Goal: Obtain resource: Obtain resource

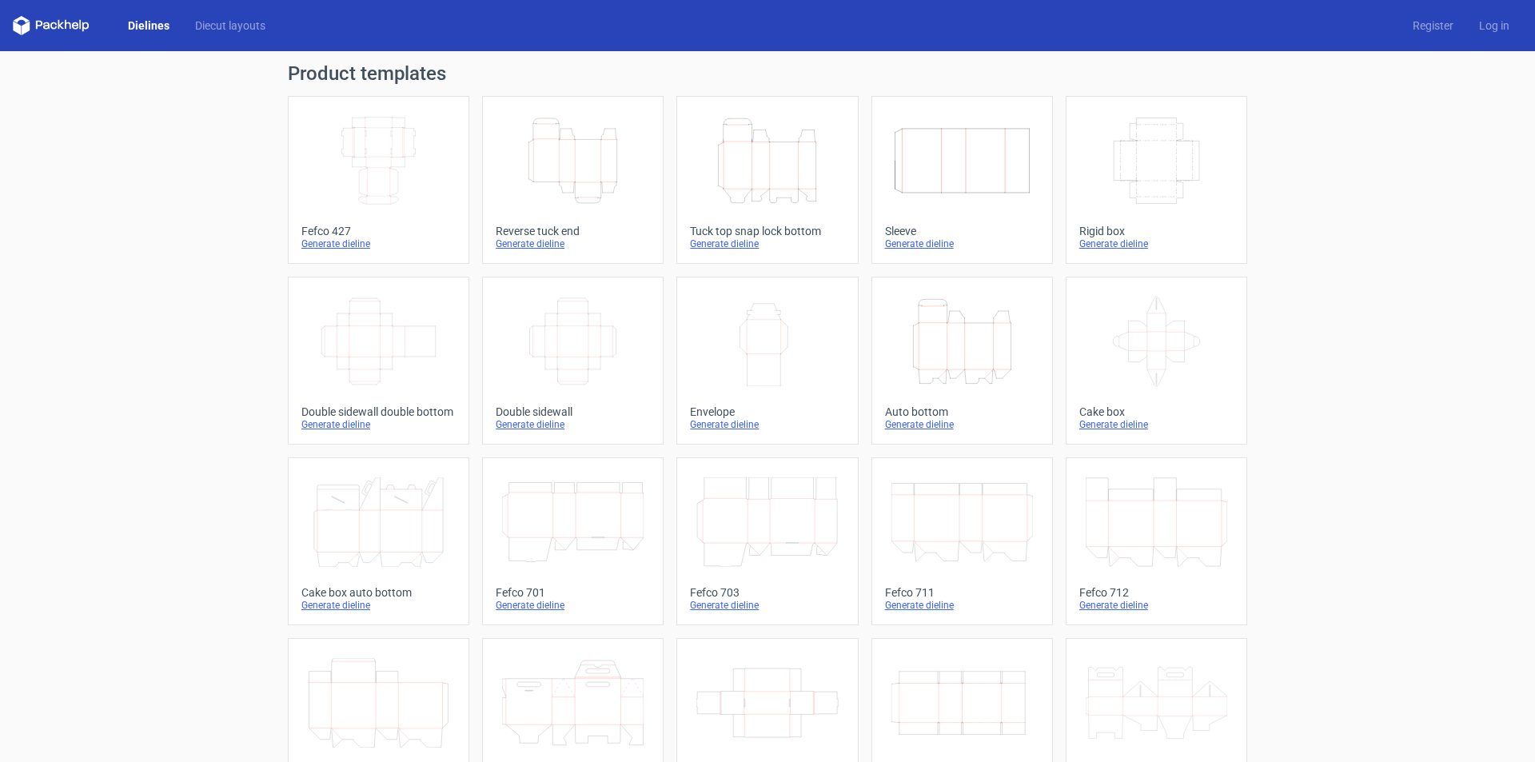
click at [771, 153] on icon "Height Depth Width" at bounding box center [766, 161] width 141 height 90
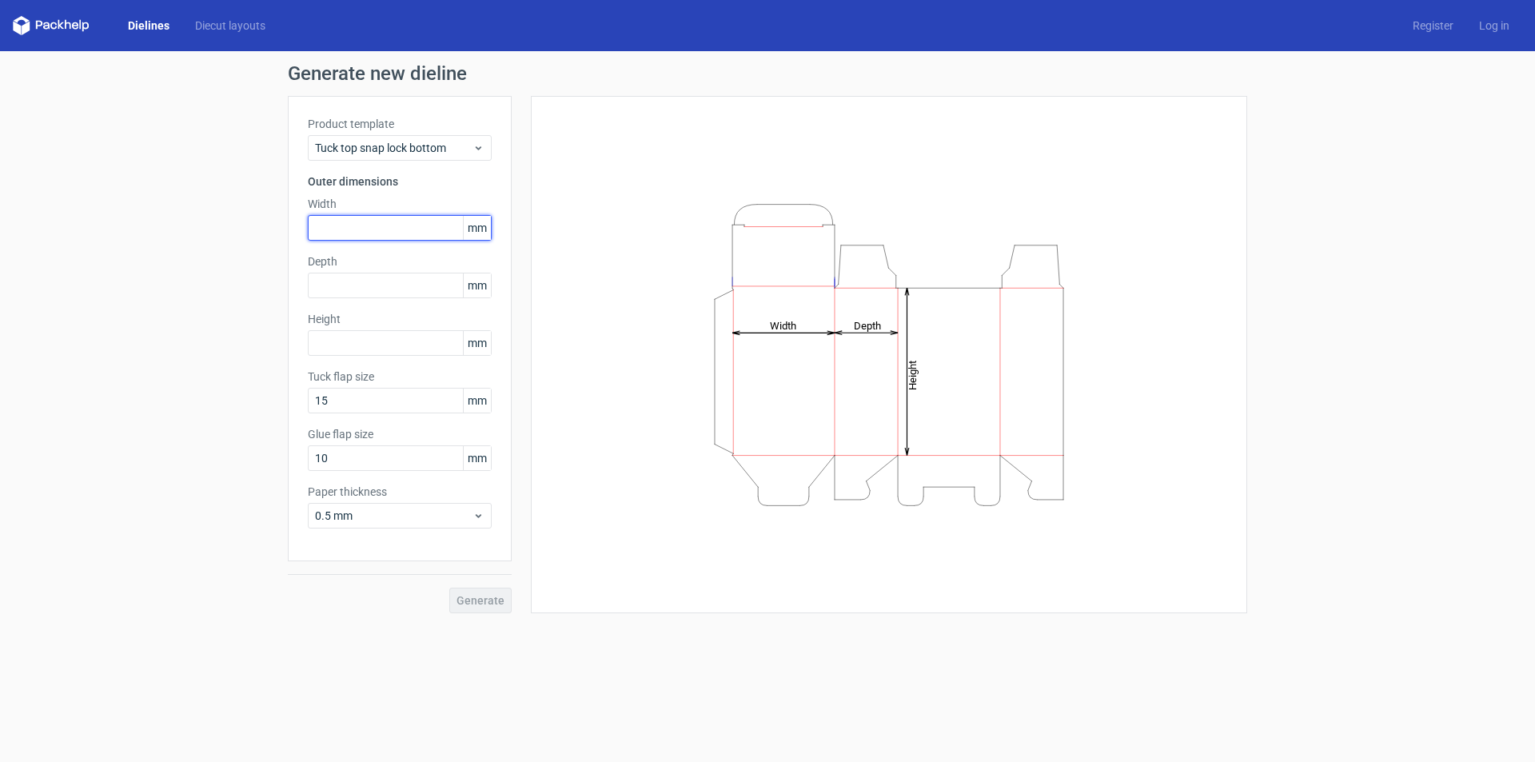
click at [397, 218] on input "text" at bounding box center [400, 228] width 184 height 26
click at [340, 289] on input "text" at bounding box center [400, 286] width 184 height 26
type input "160"
click at [365, 221] on input "text" at bounding box center [400, 228] width 184 height 26
type input "178"
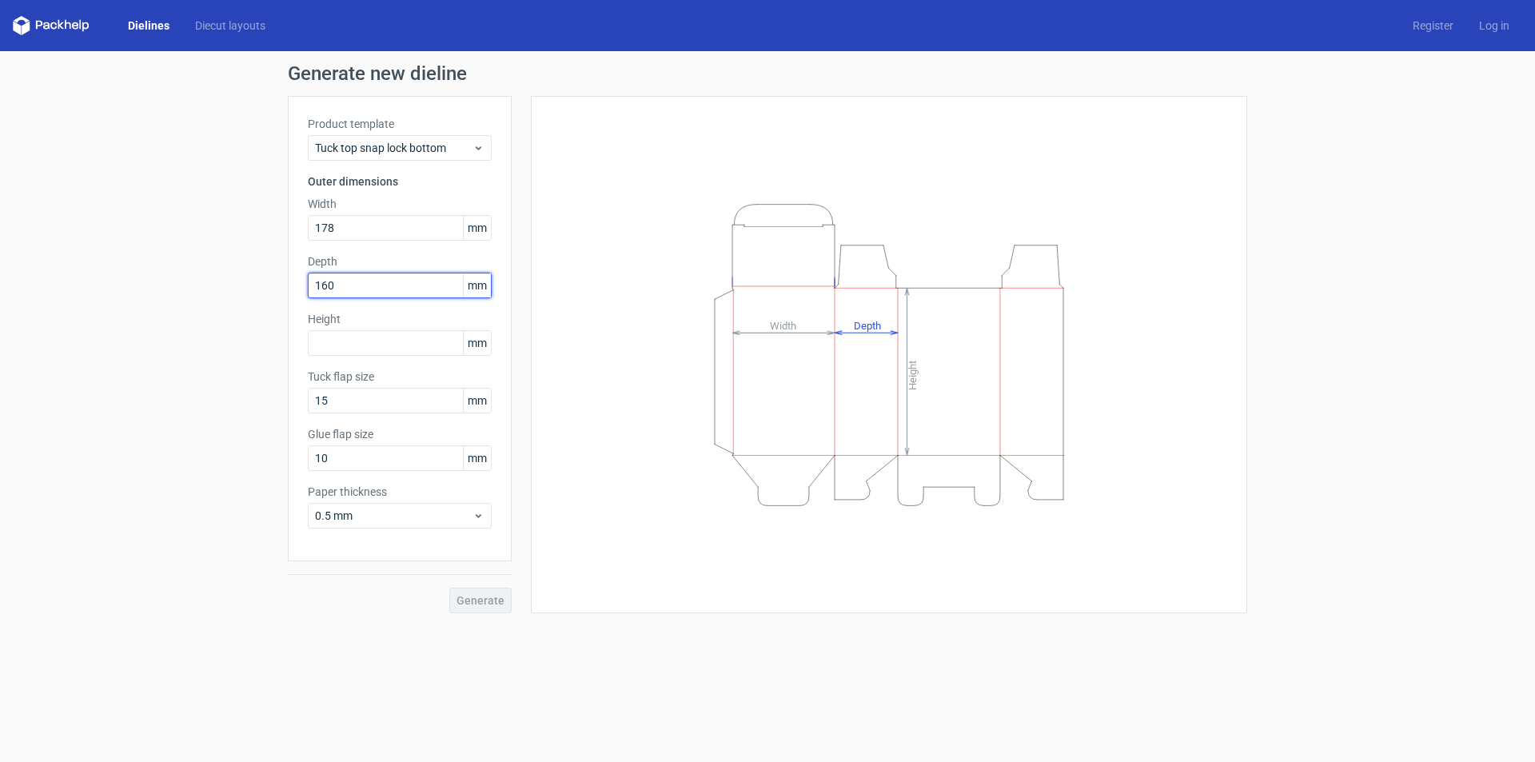
drag, startPoint x: 343, startPoint y: 288, endPoint x: 328, endPoint y: 285, distance: 15.5
click at [328, 285] on input "160" at bounding box center [400, 286] width 184 height 26
type input "162"
click at [369, 336] on input "text" at bounding box center [400, 343] width 184 height 26
type input "53"
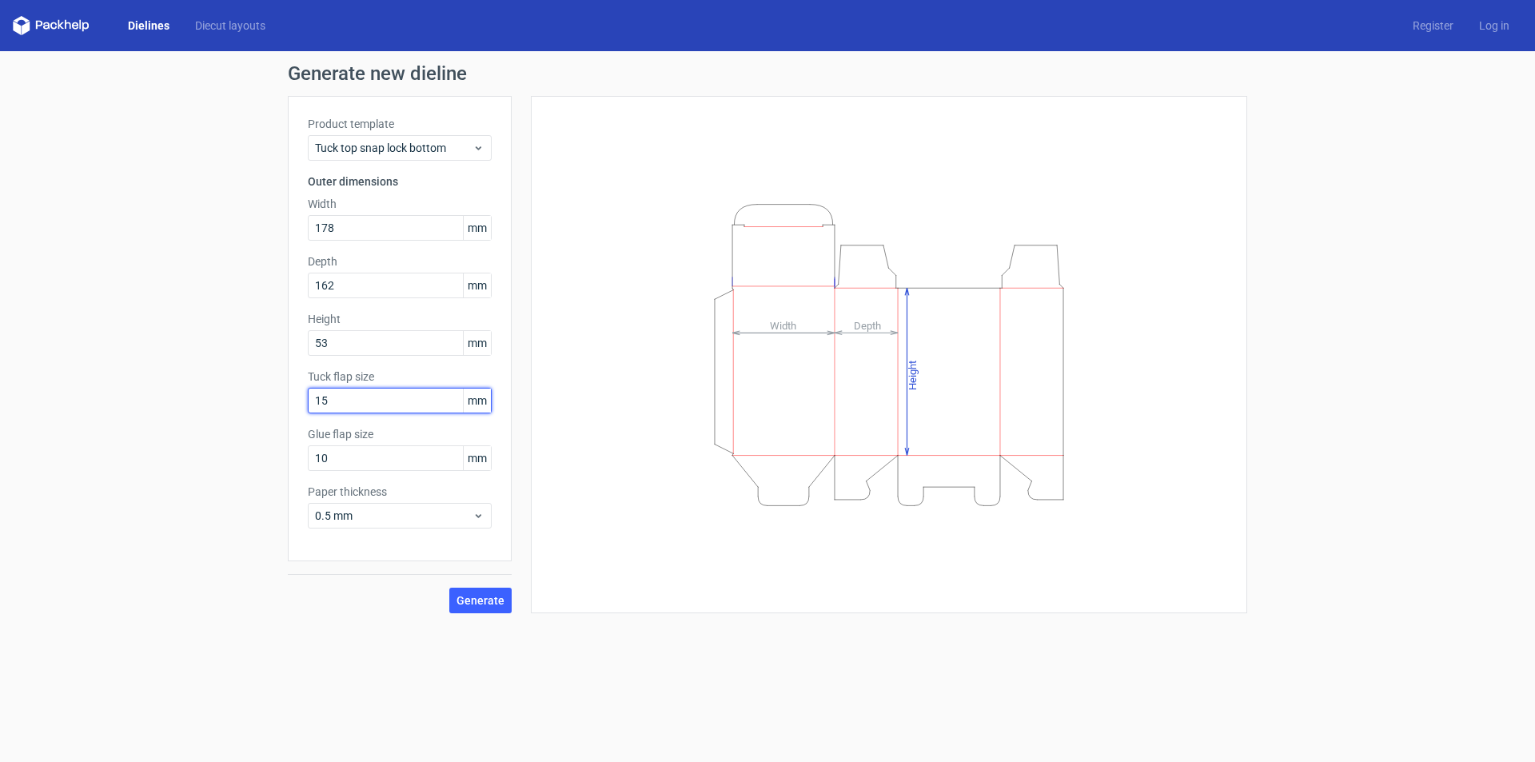
click at [410, 408] on input "15" at bounding box center [400, 401] width 184 height 26
click at [210, 388] on div "Generate new dieline Product template Tuck top snap lock bottom Outer dimension…" at bounding box center [767, 338] width 1535 height 575
type input "23"
click at [346, 464] on input "10" at bounding box center [400, 458] width 184 height 26
drag, startPoint x: 346, startPoint y: 464, endPoint x: 284, endPoint y: 456, distance: 62.9
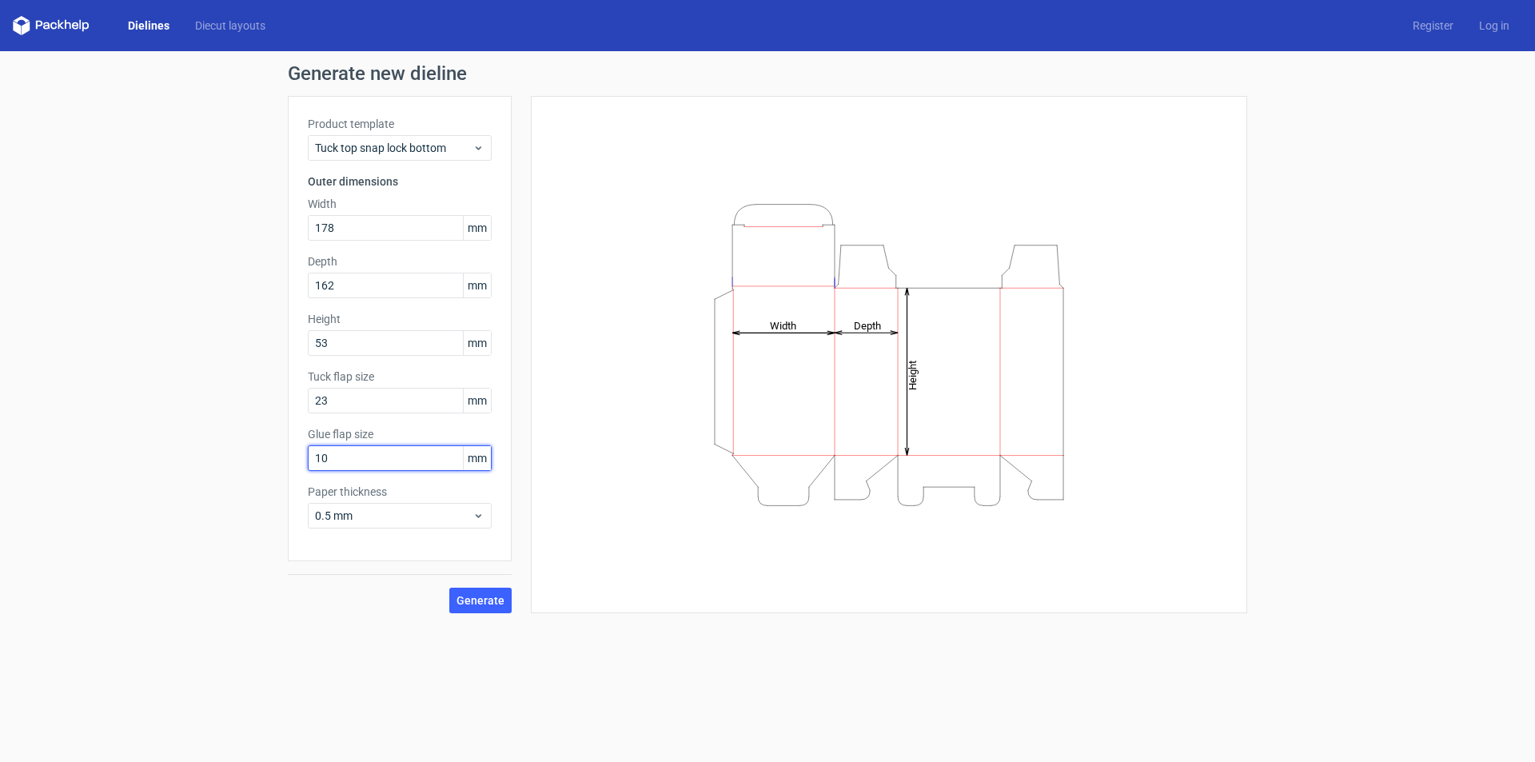
click at [284, 456] on div "Generate new dieline Product template Tuck top snap lock bottom Outer dimension…" at bounding box center [767, 338] width 1535 height 575
type input "20"
click at [476, 600] on span "Generate" at bounding box center [480, 600] width 48 height 11
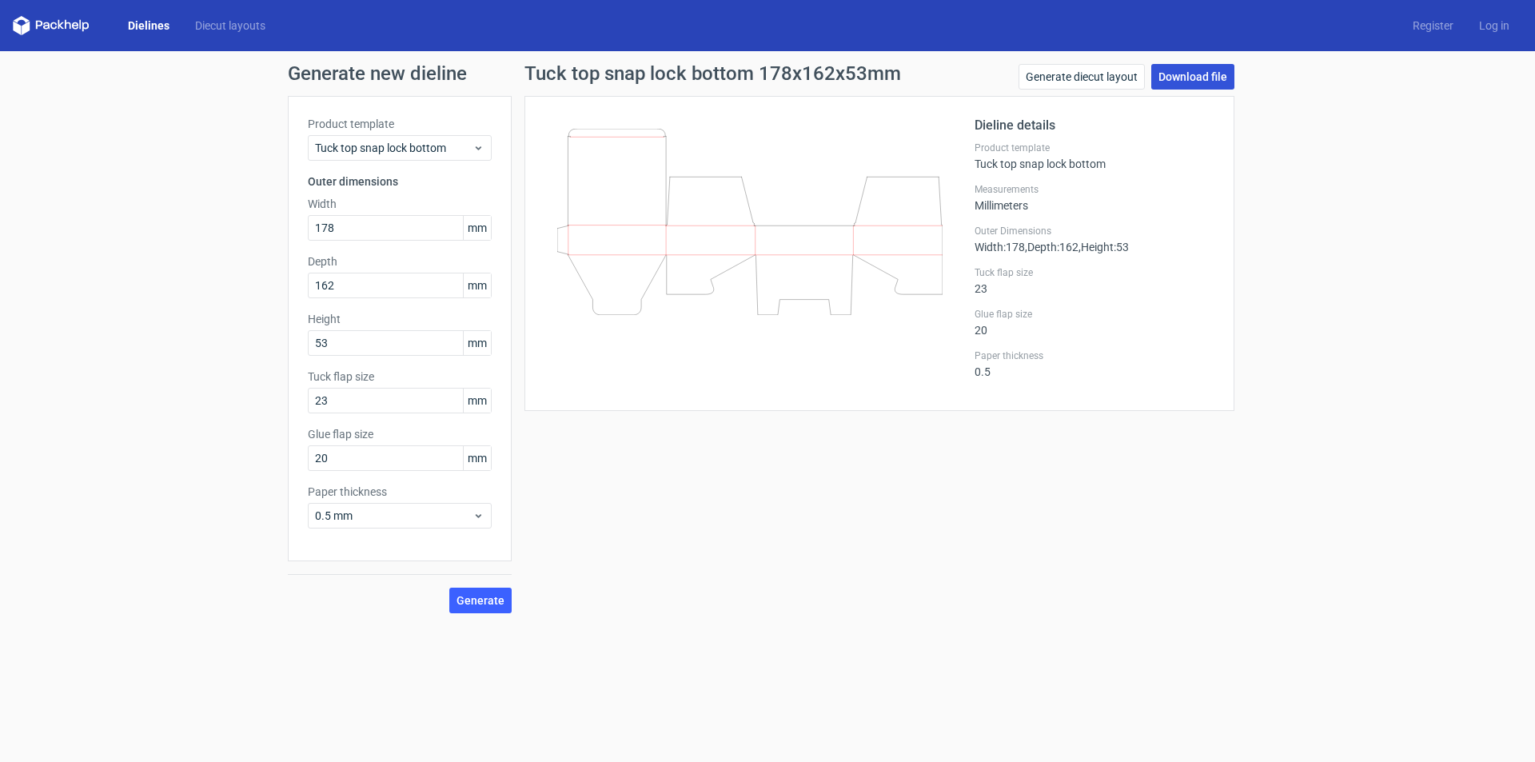
click at [1217, 79] on link "Download file" at bounding box center [1192, 77] width 83 height 26
